Goal: Check status

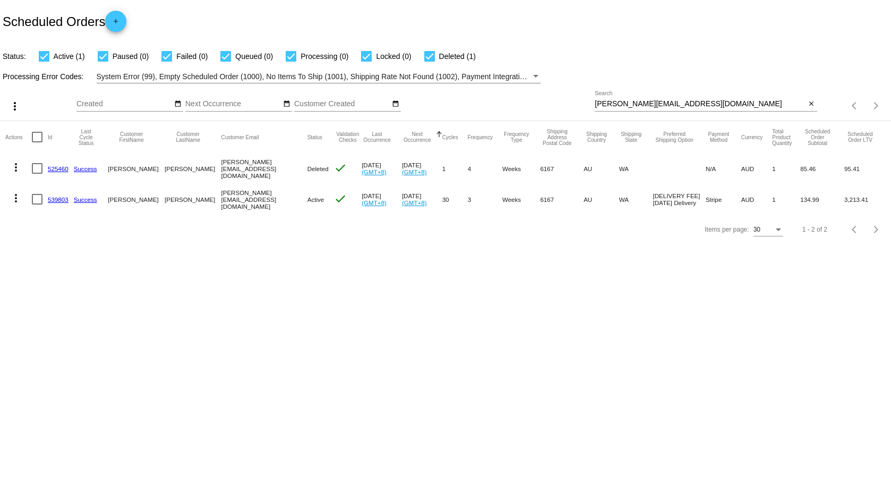
click at [17, 201] on mat-icon "more_vert" at bounding box center [16, 198] width 13 height 13
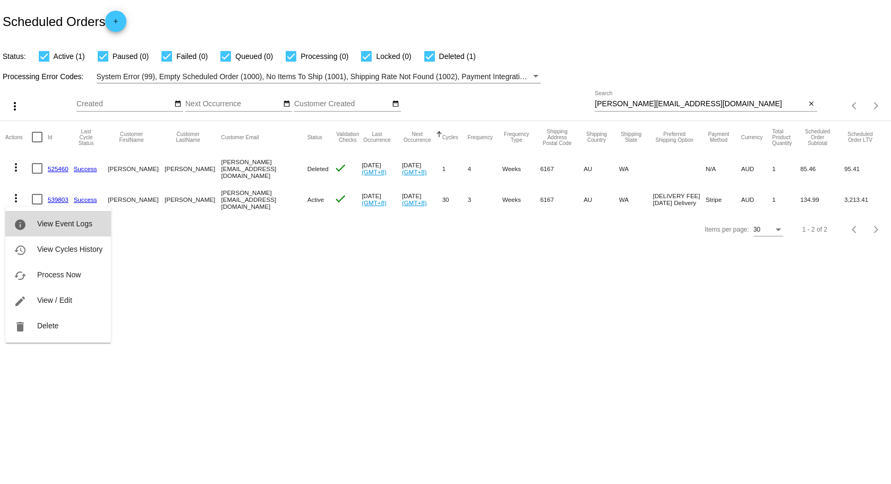
click at [65, 227] on span "View Event Logs" at bounding box center [64, 223] width 55 height 8
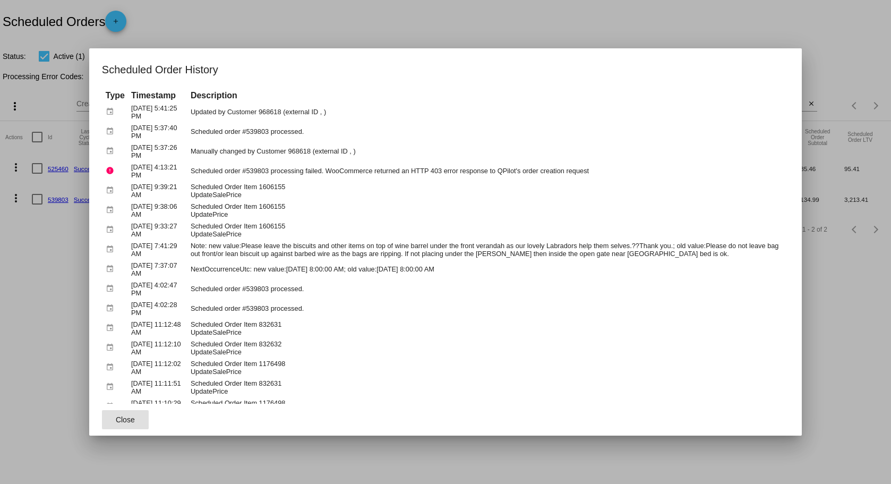
click at [459, 167] on td "Scheduled order #539803 processing failed. WooCommerce returned an HTTP 403 err…" at bounding box center [488, 170] width 600 height 19
click at [438, 172] on td "Scheduled order #539803 processing failed. WooCommerce returned an HTTP 403 err…" at bounding box center [488, 170] width 600 height 19
click at [443, 170] on td "Scheduled order #539803 processing failed. WooCommerce returned an HTTP 403 err…" at bounding box center [488, 170] width 600 height 19
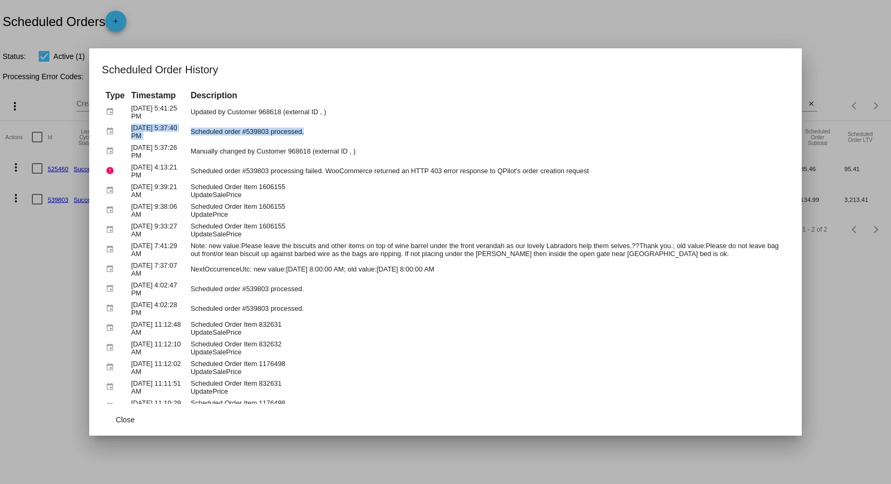
drag, startPoint x: 318, startPoint y: 133, endPoint x: 129, endPoint y: 127, distance: 189.1
click at [129, 127] on tr "event [DATE] 5:37:40 PM Scheduled order #539803 processed." at bounding box center [445, 131] width 685 height 19
click at [142, 166] on td "[DATE] 4:13:21 PM" at bounding box center [158, 170] width 58 height 19
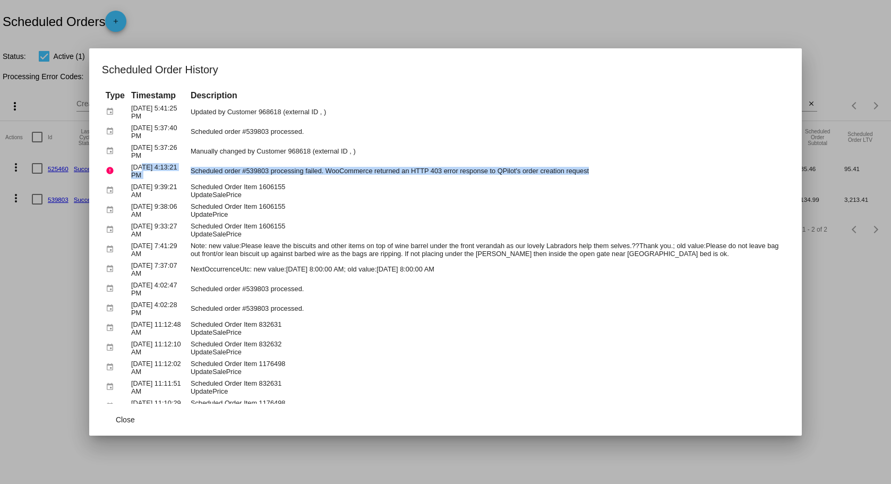
drag, startPoint x: 142, startPoint y: 166, endPoint x: 625, endPoint y: 164, distance: 483.2
click at [625, 164] on tr "error [DATE] 4:13:21 PM Scheduled order #539803 processing failed. WooCommerce …" at bounding box center [445, 170] width 685 height 19
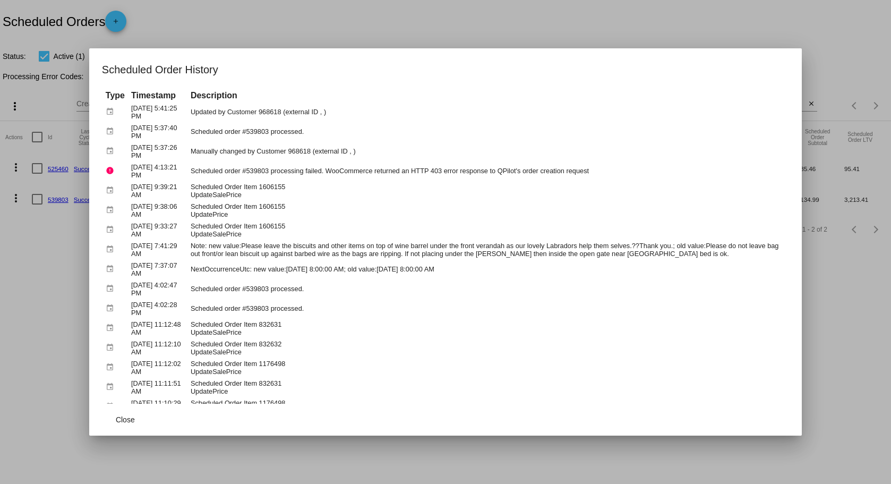
click at [829, 26] on div at bounding box center [445, 242] width 891 height 484
